Goal: Navigation & Orientation: Find specific page/section

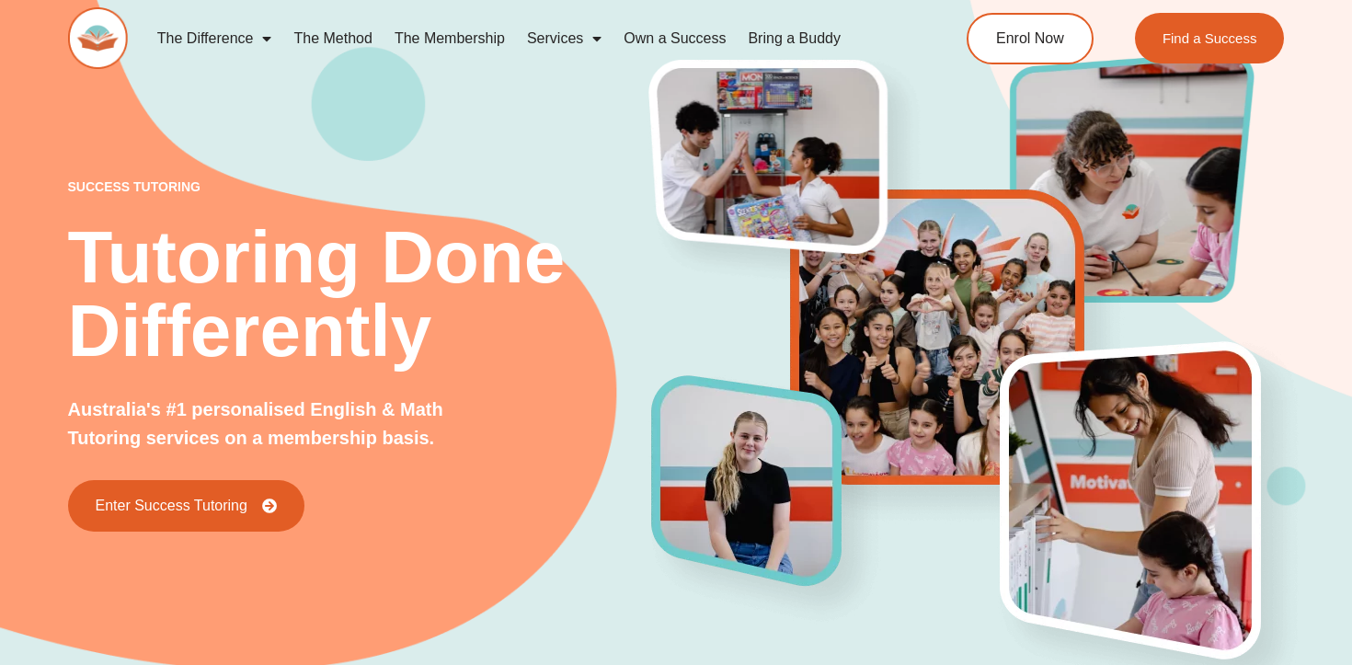
click at [353, 37] on link "The Method" at bounding box center [332, 38] width 100 height 42
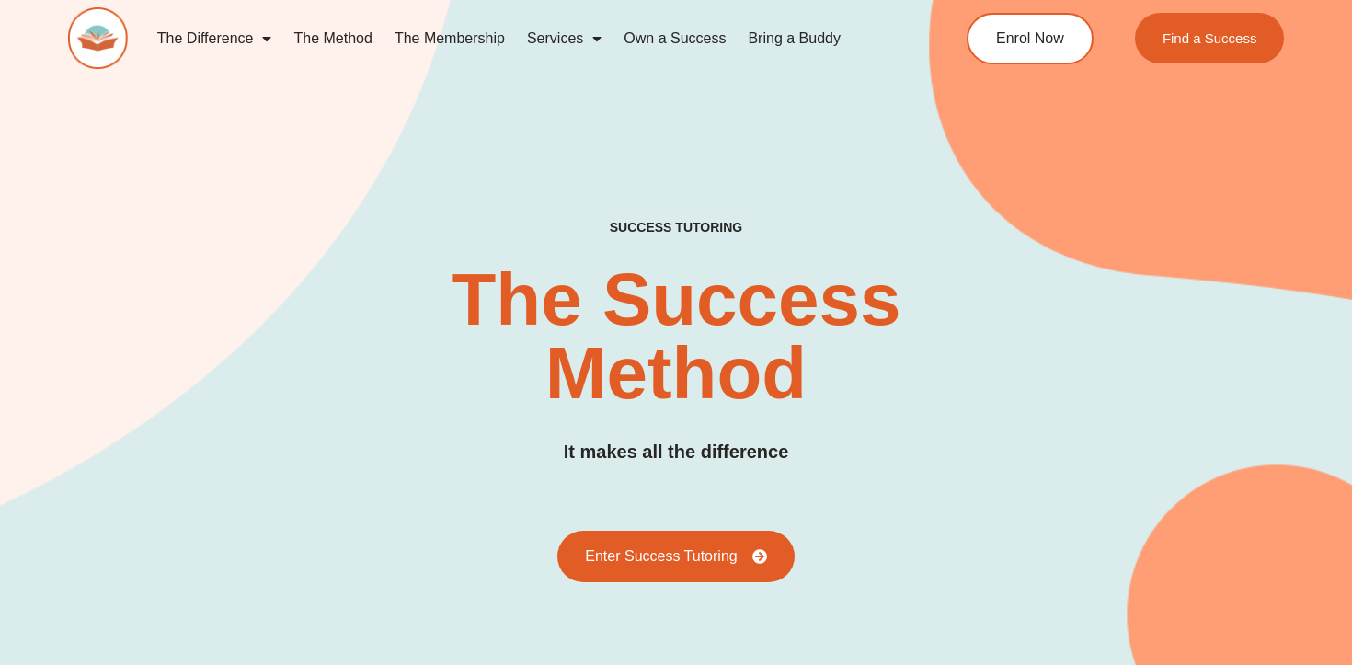
click at [663, 41] on link "Own a Success" at bounding box center [674, 38] width 124 height 42
